Goal: Information Seeking & Learning: Learn about a topic

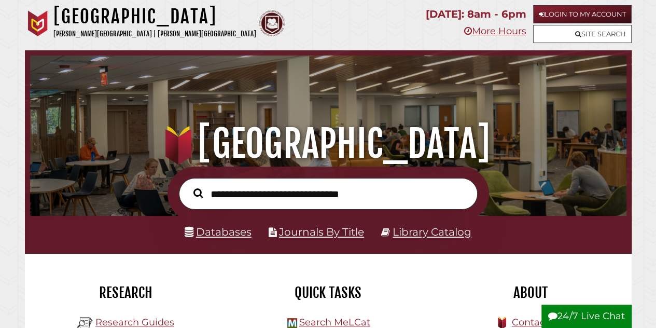
click at [352, 194] on input "text" at bounding box center [328, 194] width 299 height 32
type input "**********"
click at [188, 186] on button "Search" at bounding box center [198, 193] width 20 height 15
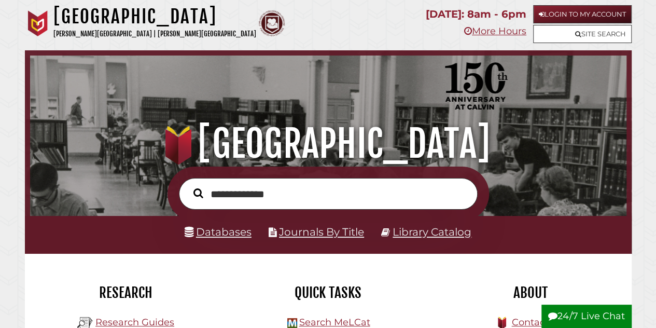
scroll to position [197, 591]
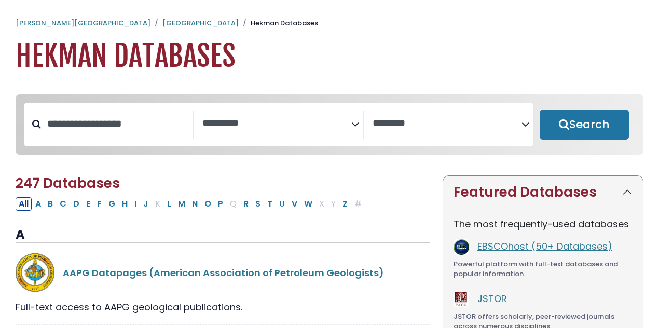
select select "Database Subject Filter"
select select "Database Vendors Filter"
drag, startPoint x: 0, startPoint y: 0, endPoint x: 188, endPoint y: 125, distance: 226.0
click at [188, 125] on input "Search database by title or keyword" at bounding box center [117, 123] width 152 height 17
click at [240, 119] on textarea "Search" at bounding box center [276, 123] width 149 height 11
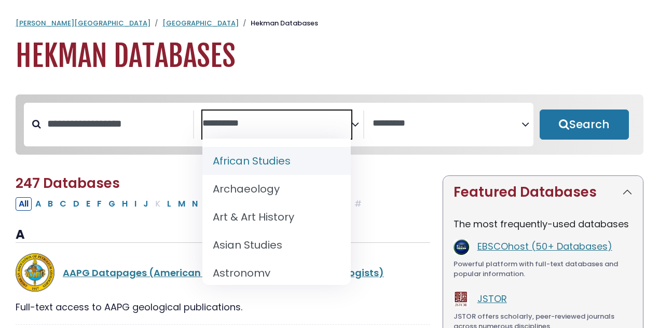
click at [340, 134] on span "Search filters" at bounding box center [276, 125] width 149 height 28
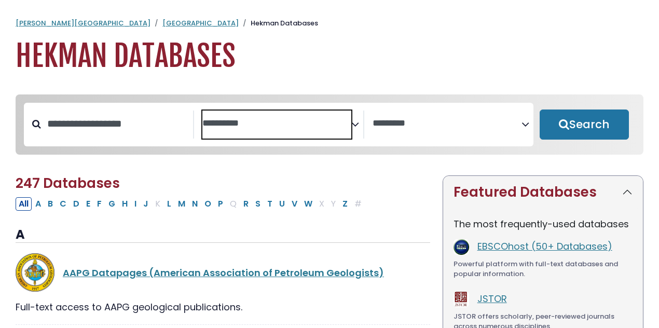
click at [290, 125] on textarea "Search" at bounding box center [276, 123] width 149 height 11
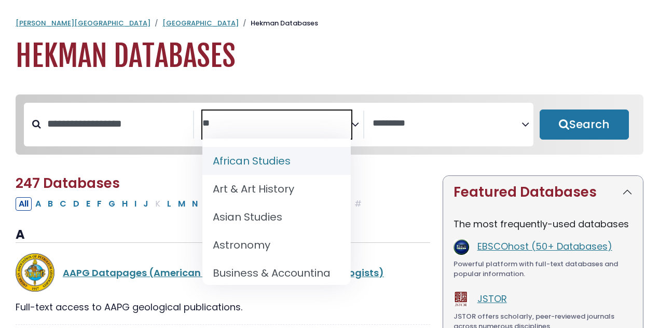
type textarea "*"
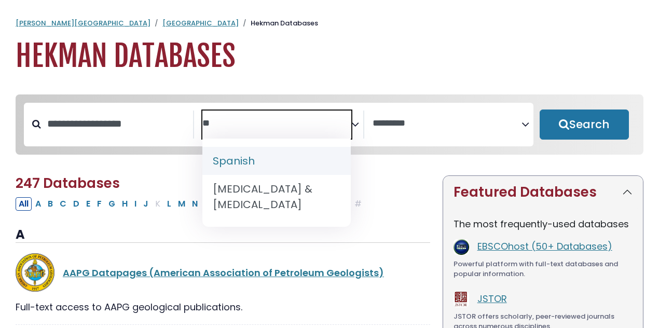
type textarea "*"
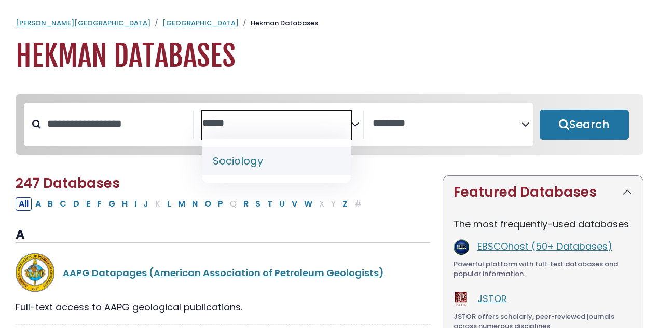
type textarea "******"
select select "*****"
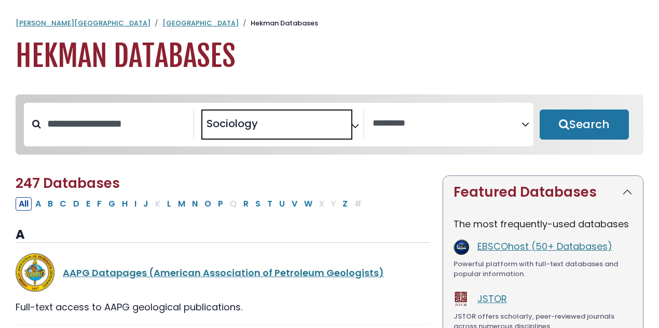
click at [459, 131] on span "Search filters" at bounding box center [446, 125] width 149 height 28
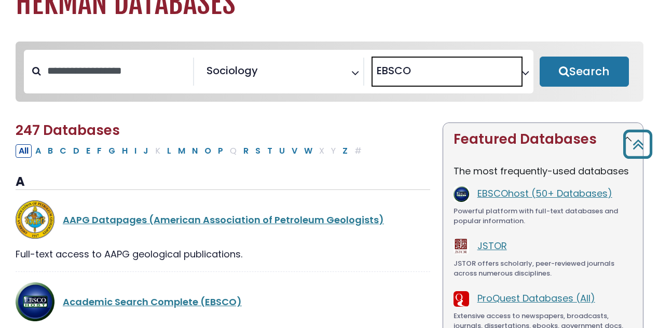
scroll to position [52, 0]
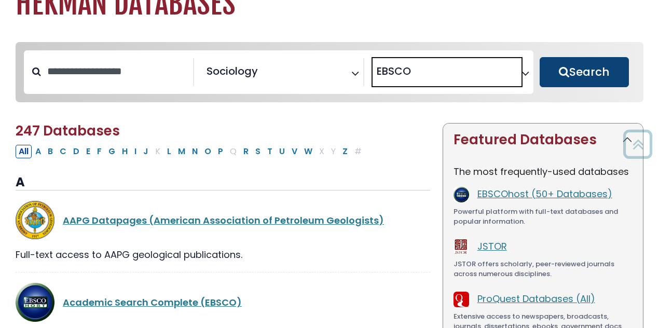
click at [577, 82] on button "Search" at bounding box center [584, 72] width 89 height 30
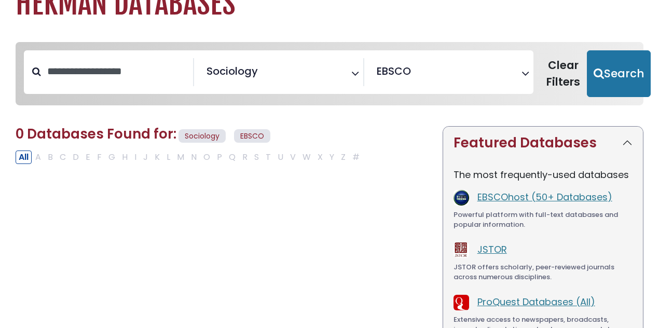
scroll to position [33, 0]
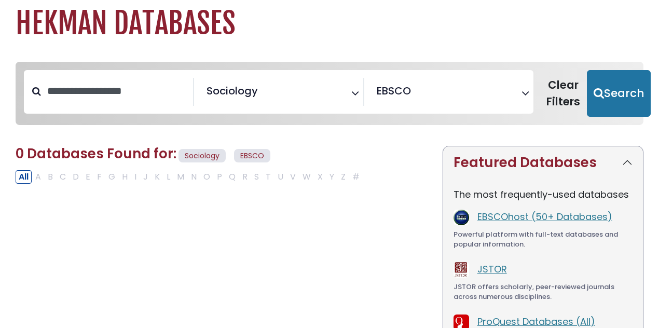
click at [54, 178] on div "All A B C D E F G H I J K L M N O P Q R S T U V W X Y Z #" at bounding box center [190, 176] width 348 height 13
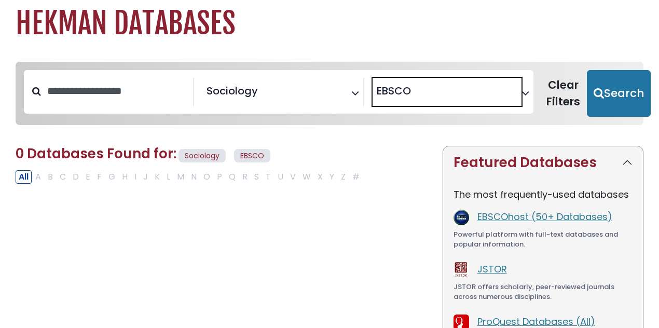
click at [516, 90] on span "× EBSCO" at bounding box center [446, 92] width 149 height 28
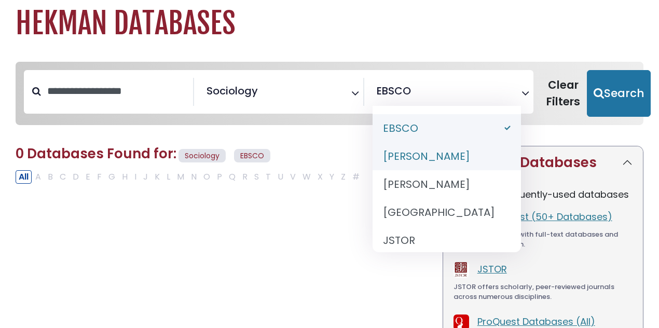
select select "******"
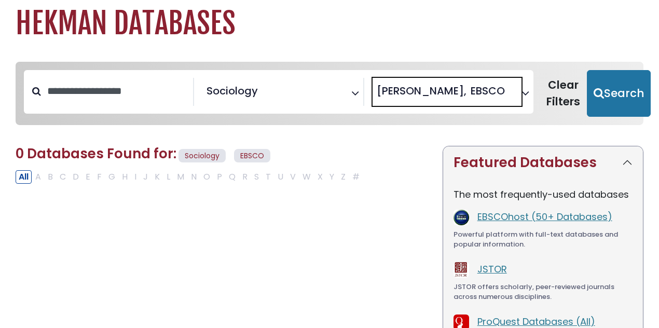
click at [471, 85] on span "EBSCO" at bounding box center [488, 91] width 34 height 16
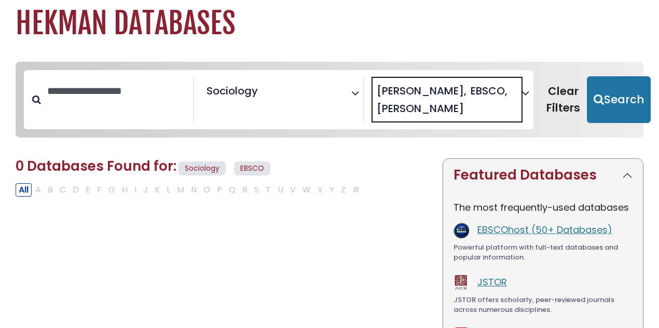
click at [476, 87] on span "EBSCO" at bounding box center [489, 91] width 37 height 16
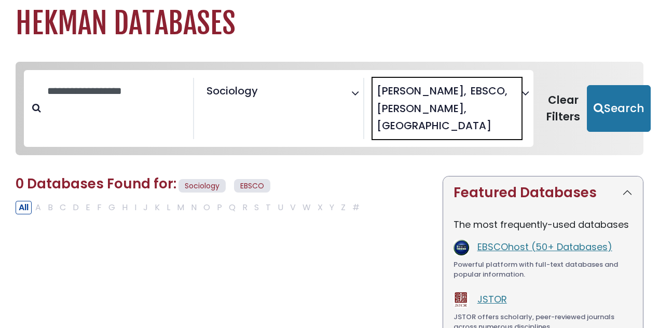
click at [461, 118] on span "[GEOGRAPHIC_DATA]" at bounding box center [434, 126] width 115 height 16
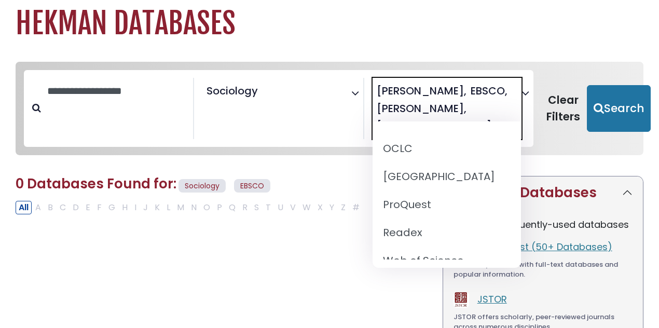
scroll to position [138, 0]
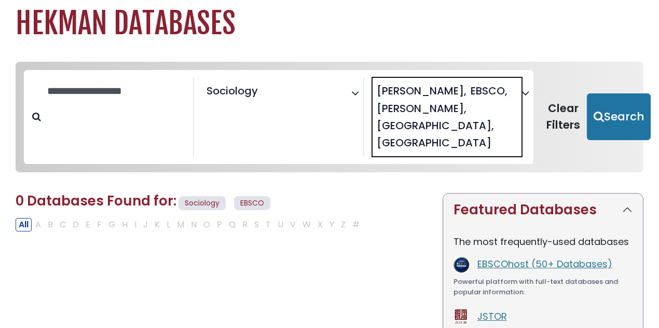
click at [295, 108] on div "**********" at bounding box center [279, 117] width 170 height 78
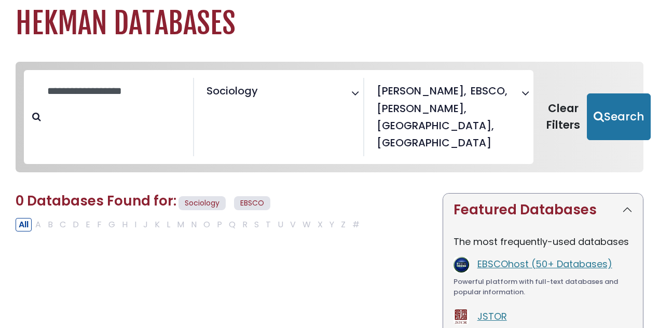
click at [276, 100] on span "× Sociology" at bounding box center [276, 92] width 149 height 28
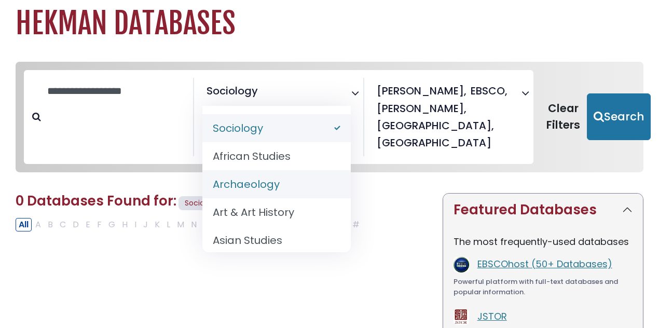
select select "******"
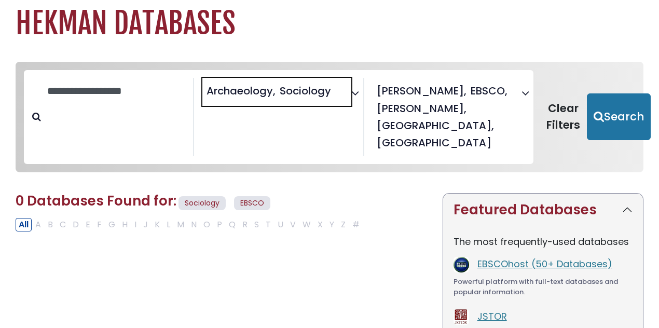
click at [450, 118] on span "[GEOGRAPHIC_DATA]" at bounding box center [435, 126] width 117 height 16
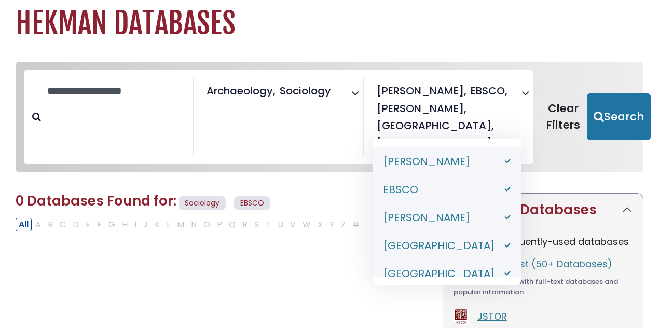
select select "*****"
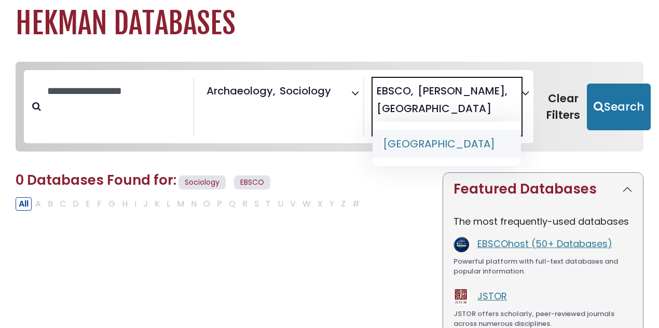
type textarea "*"
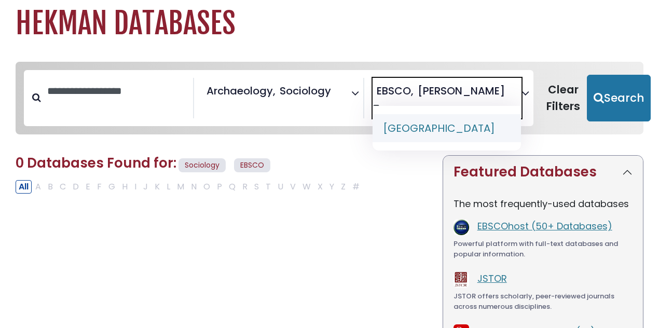
type textarea "*"
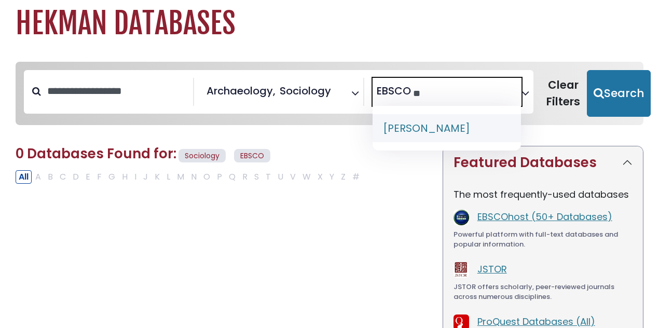
type textarea "*"
select select "Database Vendors Filter"
type textarea "*"
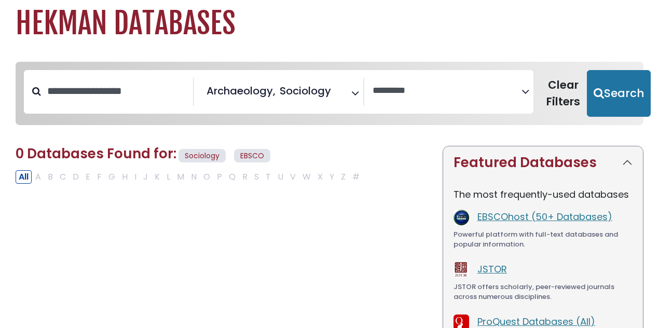
click at [95, 73] on div "**********" at bounding box center [278, 92] width 509 height 44
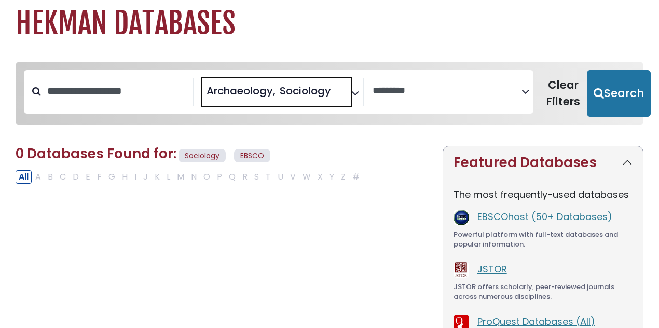
click at [257, 99] on span "× Archaeology × Sociology" at bounding box center [276, 92] width 149 height 28
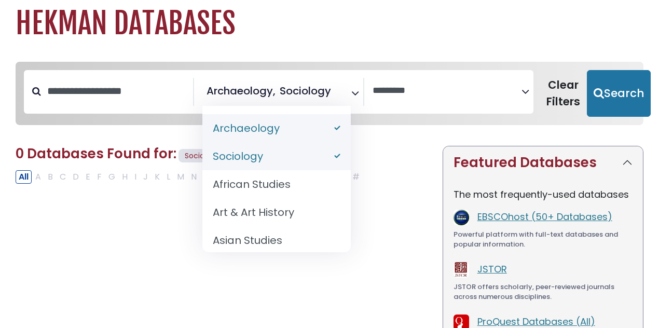
select select "*****"
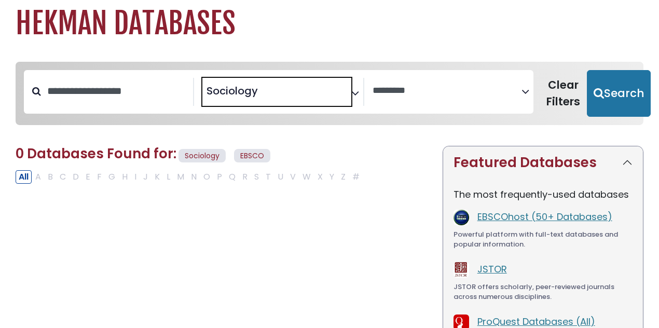
click at [321, 101] on span "× Sociology" at bounding box center [276, 92] width 149 height 28
click at [300, 97] on span "Search filters" at bounding box center [276, 92] width 149 height 28
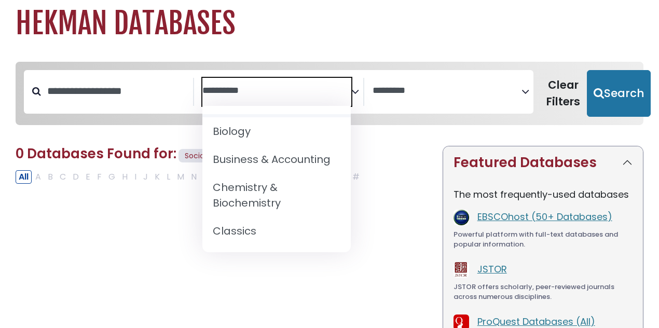
scroll to position [139, 0]
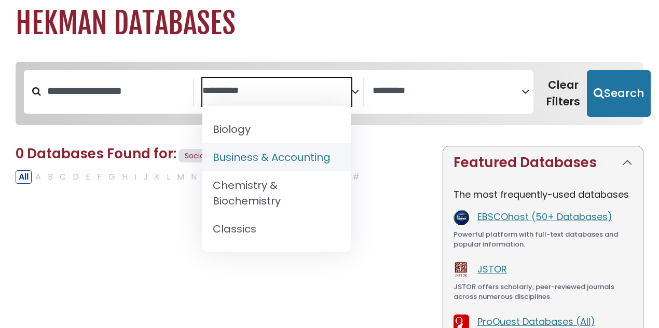
select select "*****"
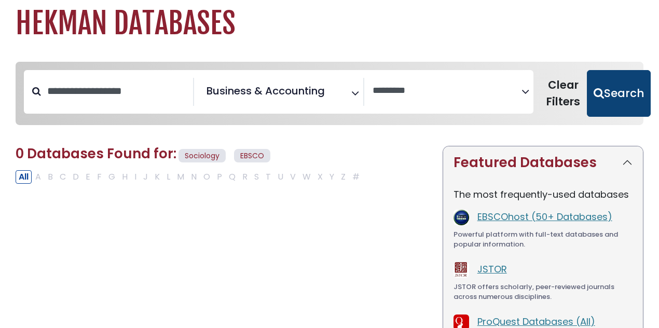
click at [622, 105] on button "Search" at bounding box center [619, 93] width 64 height 47
select select "Database Vendors Filter"
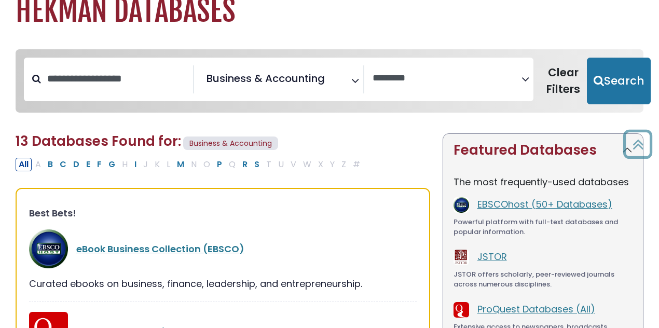
scroll to position [41, 0]
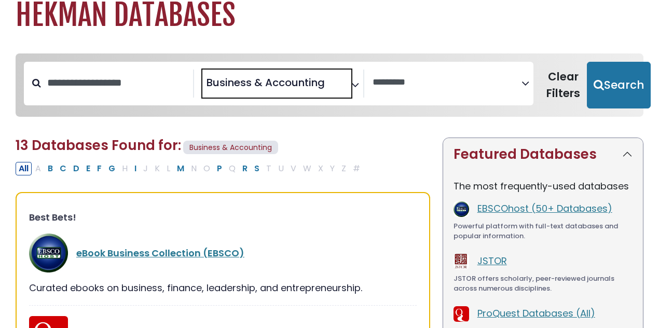
click at [260, 90] on span "Business & Accounting" at bounding box center [265, 83] width 118 height 16
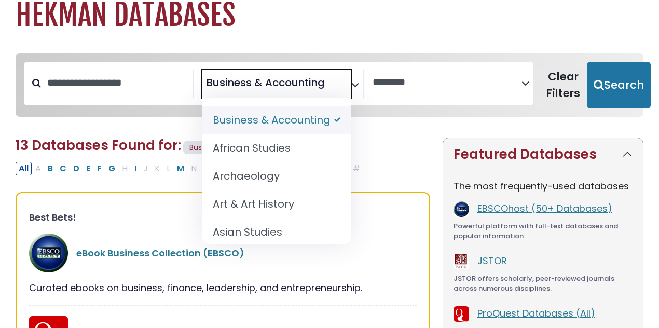
drag, startPoint x: 335, startPoint y: 80, endPoint x: 239, endPoint y: 82, distance: 96.0
click at [239, 82] on span "× Business & Accounting" at bounding box center [276, 84] width 149 height 28
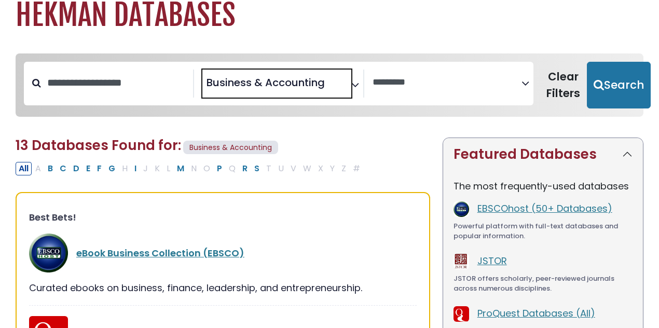
click at [284, 80] on span "Business & Accounting" at bounding box center [265, 83] width 118 height 16
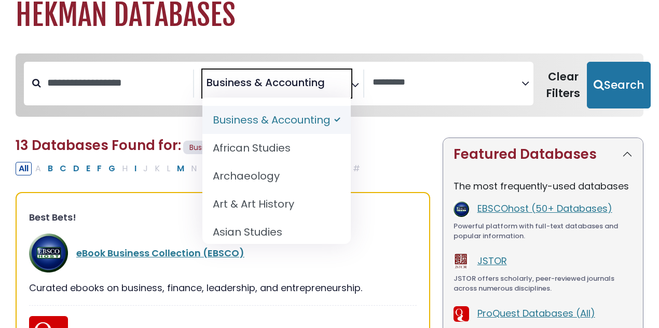
select select "Database Subject Filter"
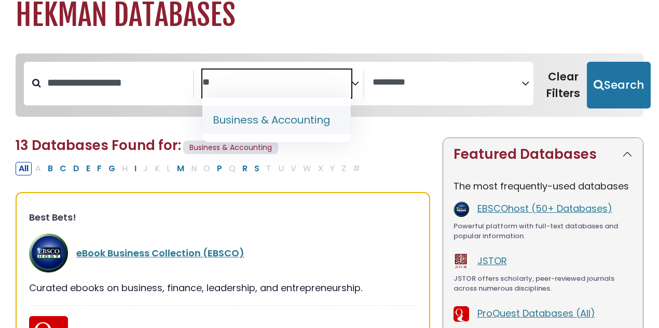
type textarea "*"
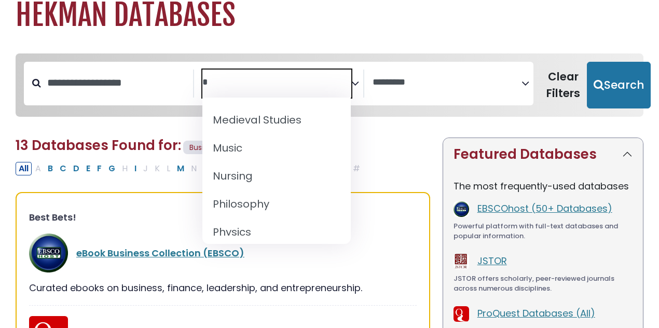
scroll to position [0, 0]
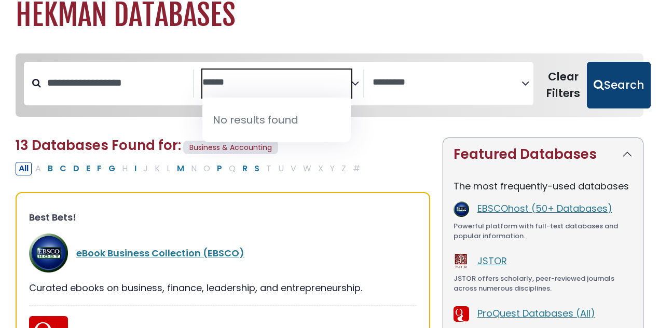
type textarea "******"
click at [597, 85] on button "Search" at bounding box center [619, 85] width 64 height 47
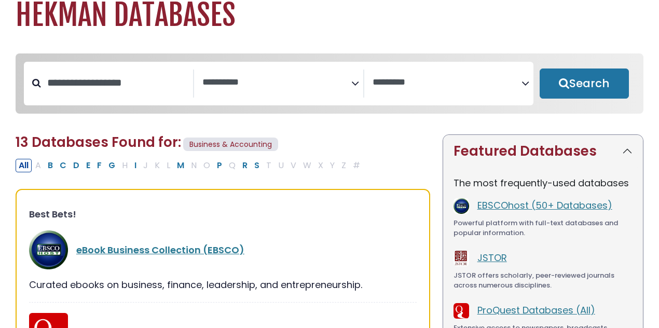
select select "Database Subject Filter"
select select "Database Vendors Filter"
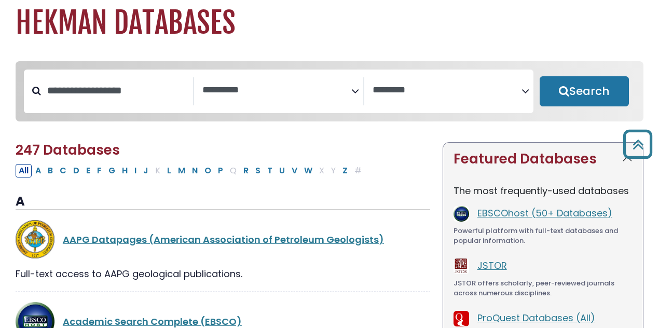
scroll to position [32, 0]
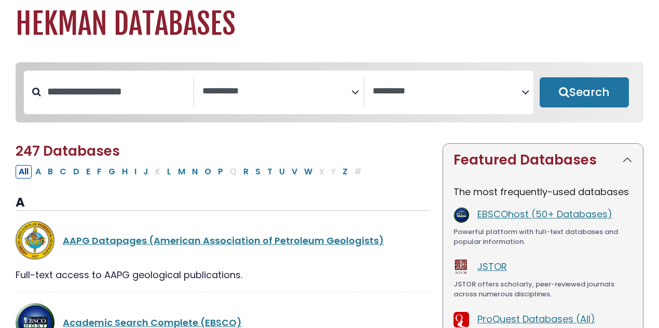
click at [338, 106] on div "**********" at bounding box center [279, 92] width 170 height 28
click at [301, 96] on textarea "Search" at bounding box center [276, 91] width 149 height 11
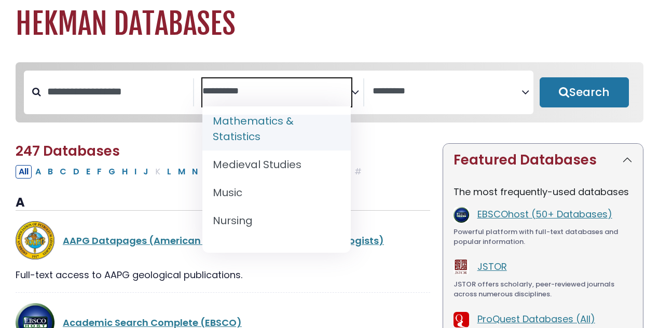
scroll to position [712, 0]
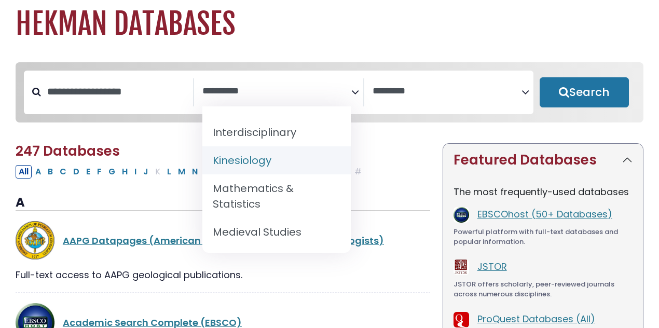
select select "*****"
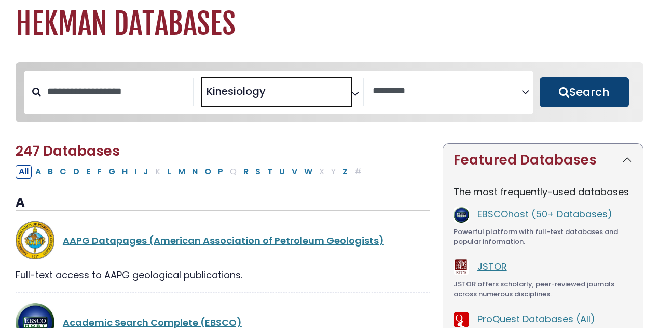
click at [572, 84] on button "Search" at bounding box center [584, 92] width 89 height 30
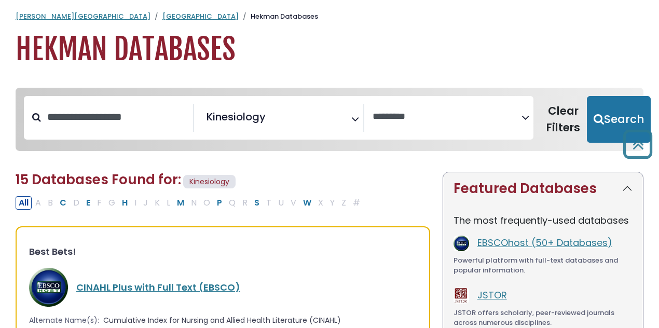
scroll to position [2, 0]
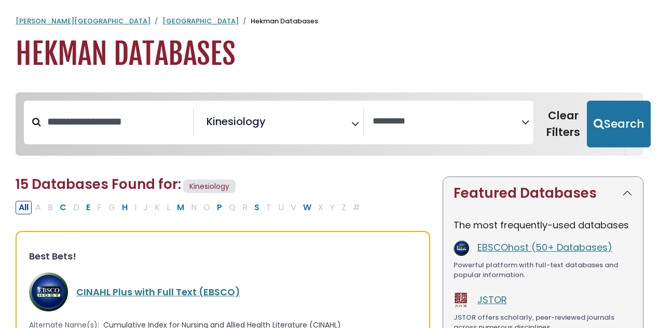
click at [259, 136] on div "**********" at bounding box center [279, 122] width 170 height 28
click at [276, 126] on span "× Kinesiology" at bounding box center [276, 122] width 149 height 28
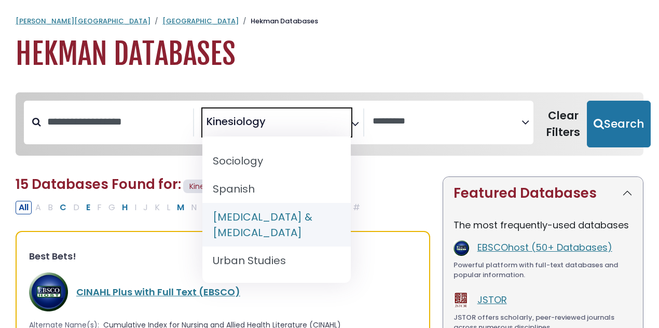
scroll to position [84, 0]
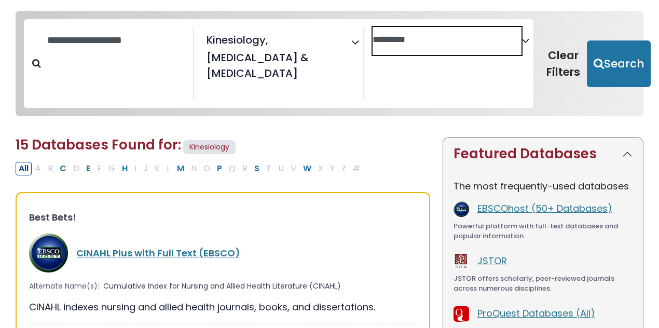
click at [403, 54] on span "Search filters" at bounding box center [446, 41] width 149 height 28
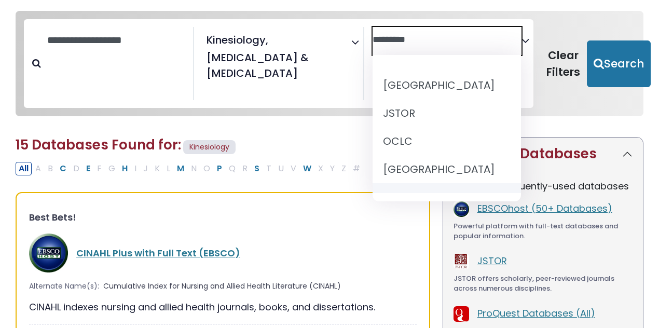
scroll to position [72, 0]
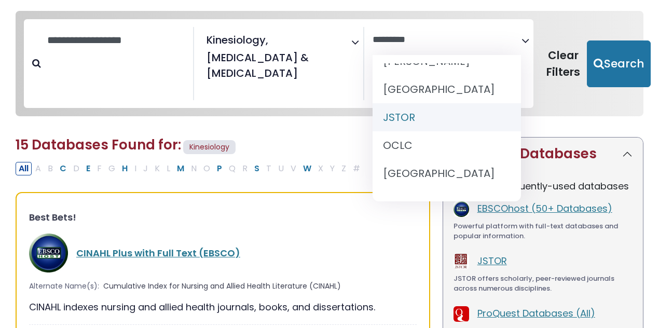
select select "******"
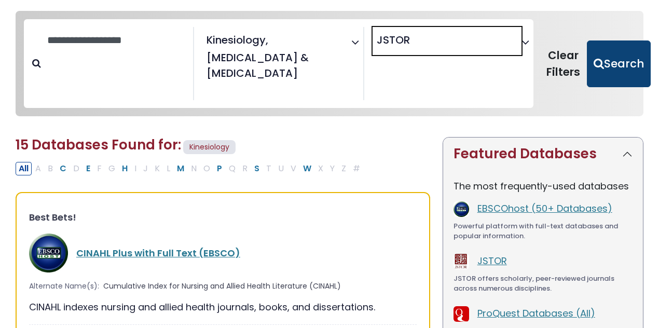
click at [602, 62] on button "Search" at bounding box center [619, 63] width 64 height 47
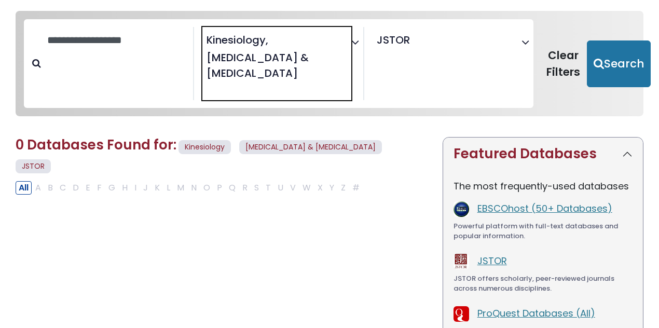
click at [326, 41] on span "× Kinesiology × [MEDICAL_DATA] & [MEDICAL_DATA]" at bounding box center [276, 64] width 149 height 74
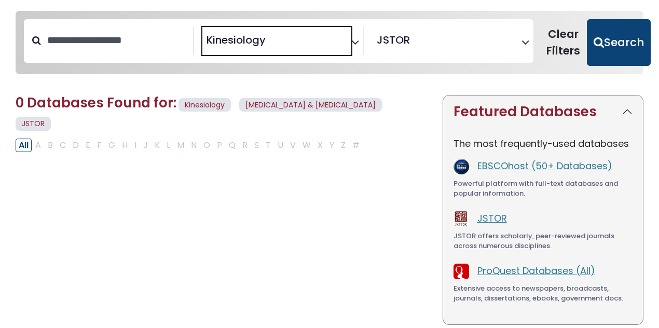
click at [626, 40] on button "Search" at bounding box center [619, 42] width 64 height 47
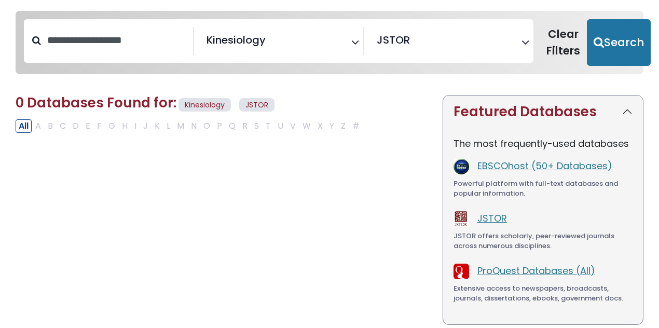
click at [331, 46] on span "× Kinesiology" at bounding box center [276, 41] width 149 height 28
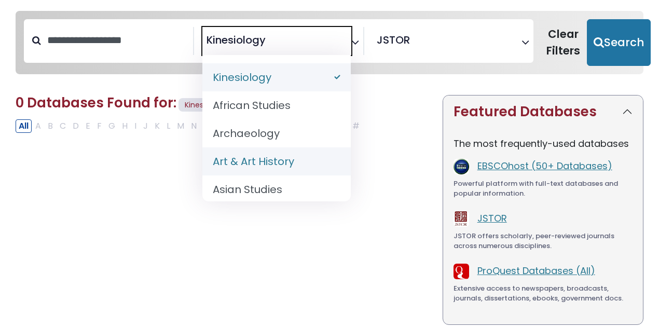
select select "*****"
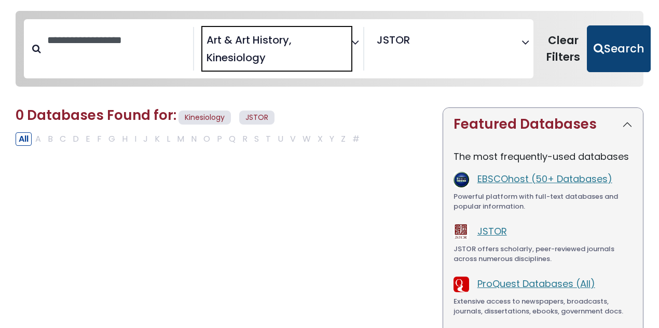
click at [602, 49] on button "Search" at bounding box center [619, 48] width 64 height 47
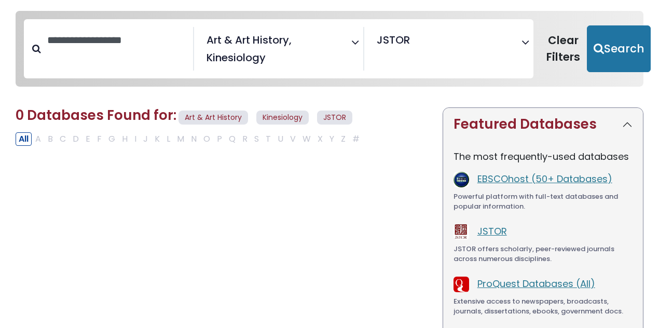
click at [445, 51] on span "× JSTOR" at bounding box center [446, 41] width 149 height 28
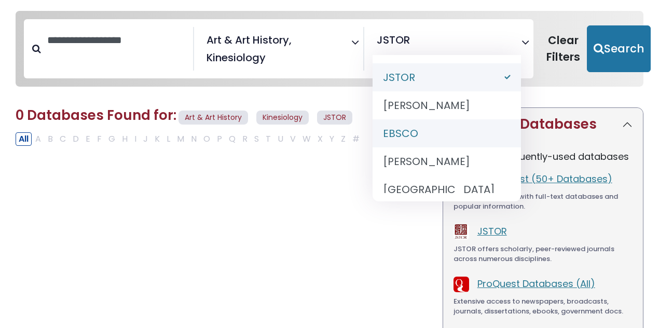
select select "*****"
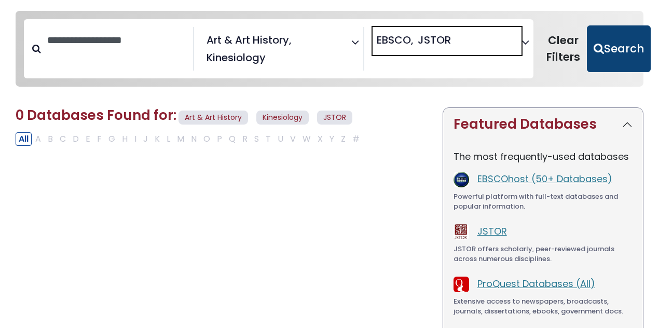
click at [610, 41] on button "Search" at bounding box center [619, 48] width 64 height 47
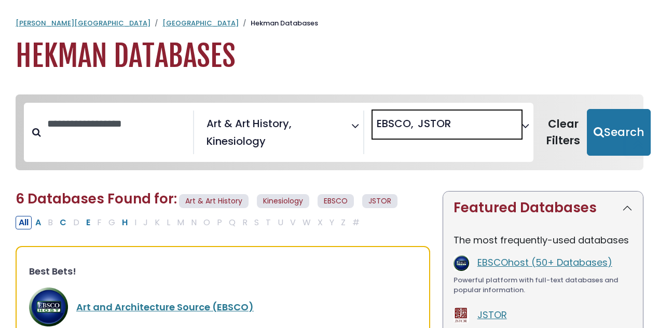
click at [441, 125] on span "JSTOR" at bounding box center [434, 124] width 33 height 16
click at [439, 137] on span "× EBSCO" at bounding box center [446, 125] width 149 height 28
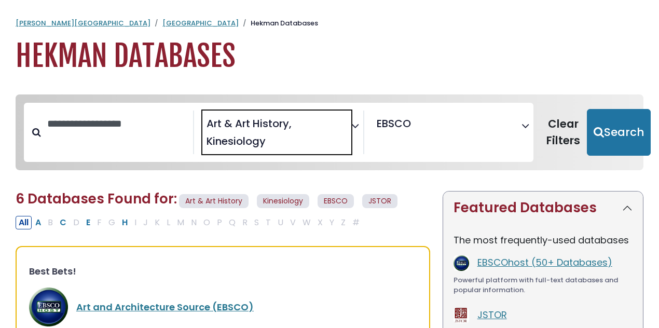
click at [316, 153] on span "× Art & Art History × Kinesiology" at bounding box center [276, 133] width 149 height 44
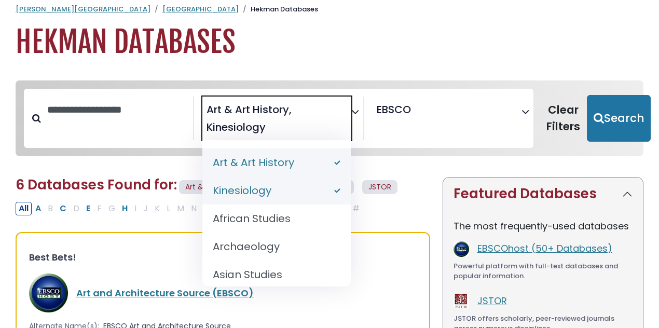
scroll to position [15, 0]
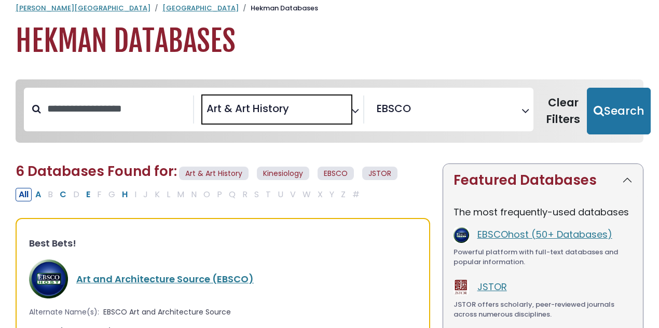
click at [297, 122] on span "× Art & Art History" at bounding box center [276, 109] width 149 height 28
click at [338, 102] on span "Search filters" at bounding box center [276, 107] width 149 height 13
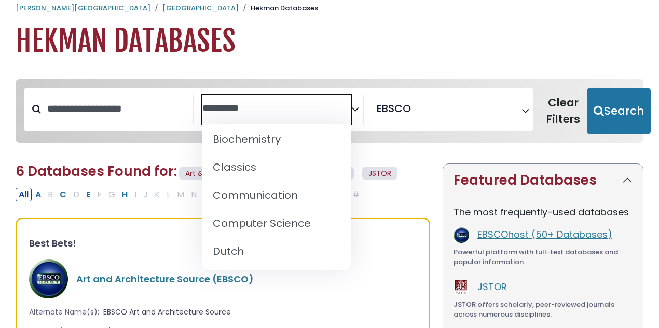
scroll to position [219, 0]
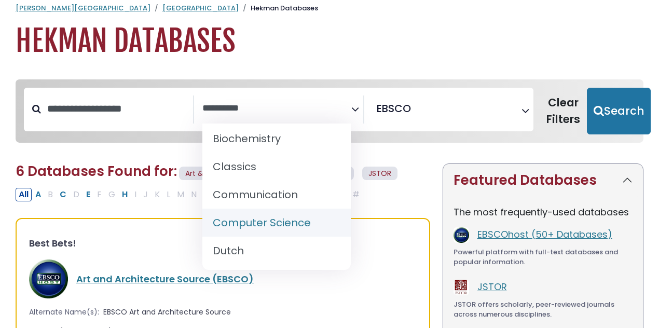
select select "*****"
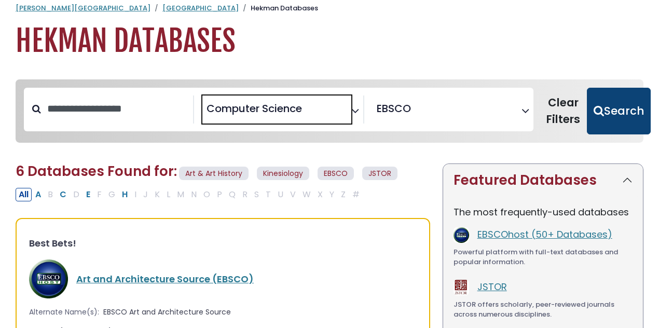
click at [626, 107] on button "Search" at bounding box center [619, 111] width 64 height 47
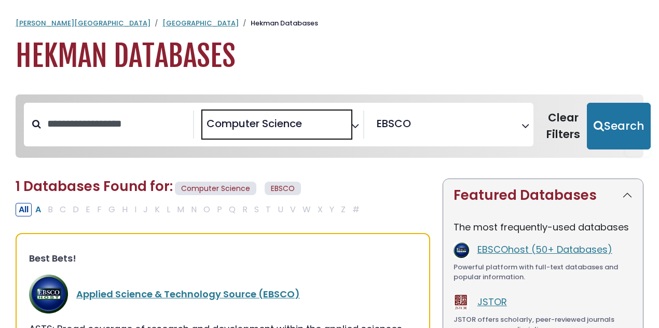
click at [333, 129] on span "× Computer Science" at bounding box center [276, 125] width 149 height 28
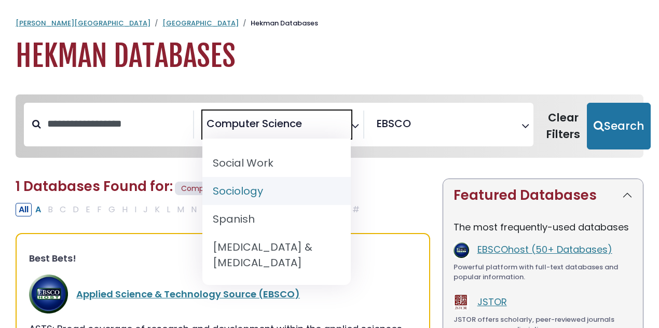
scroll to position [1007, 0]
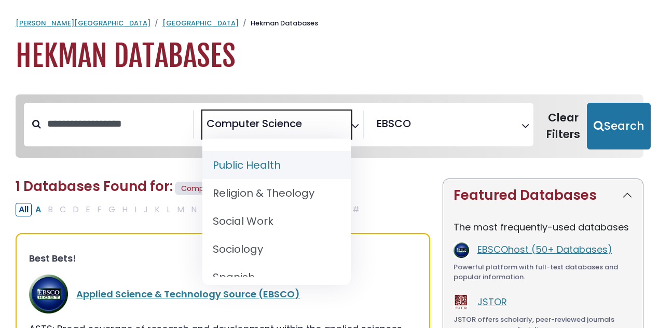
click at [316, 61] on h1 "Hekman Databases" at bounding box center [330, 56] width 628 height 35
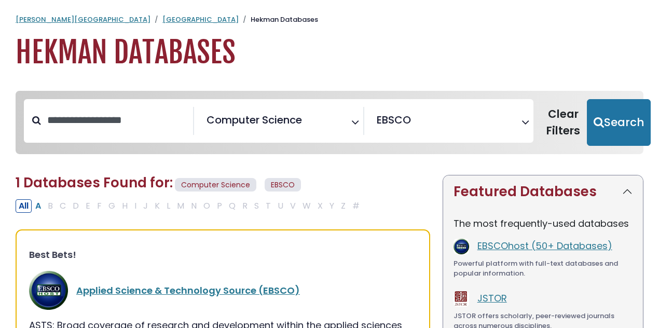
scroll to position [5, 0]
